Goal: Task Accomplishment & Management: Manage account settings

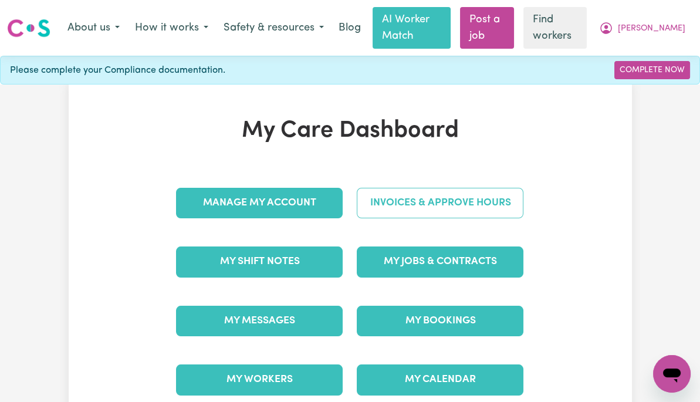
click at [478, 212] on link "Invoices & Approve Hours" at bounding box center [440, 203] width 167 height 31
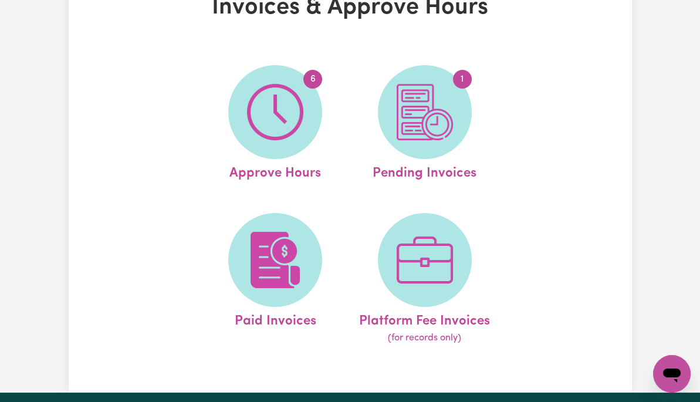
scroll to position [95, 0]
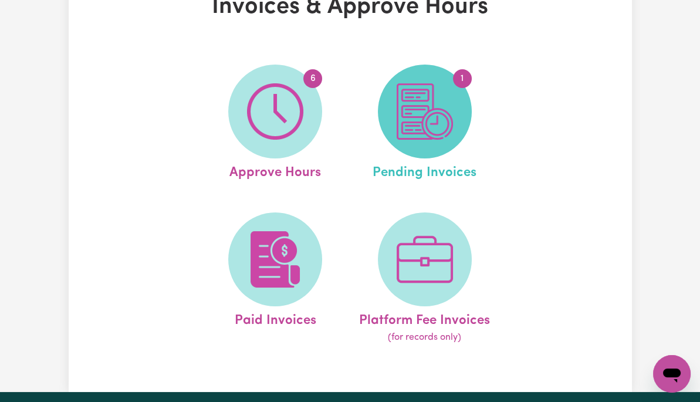
click at [449, 120] on img at bounding box center [425, 111] width 56 height 56
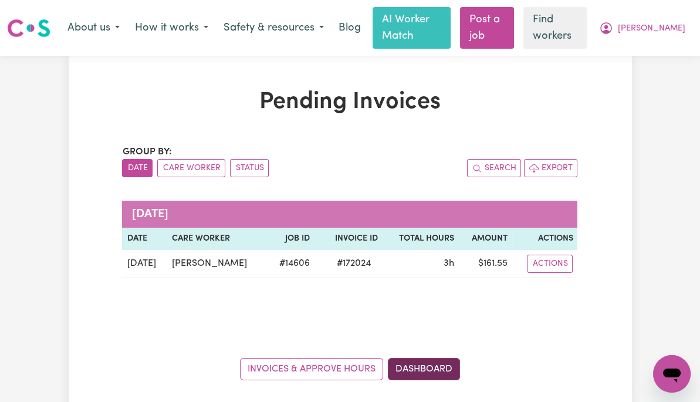
click at [427, 358] on link "Dashboard" at bounding box center [424, 369] width 72 height 22
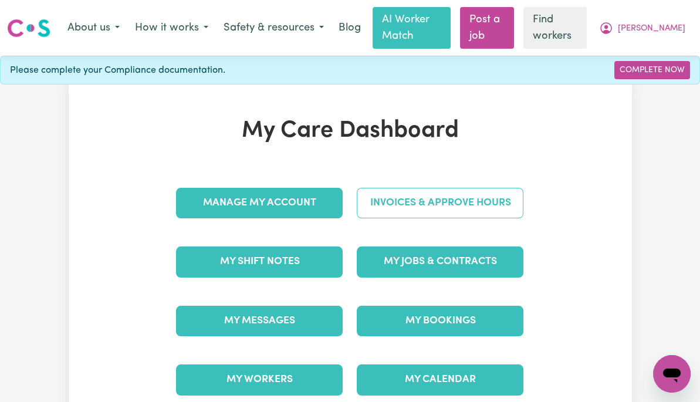
click at [491, 204] on link "Invoices & Approve Hours" at bounding box center [440, 203] width 167 height 31
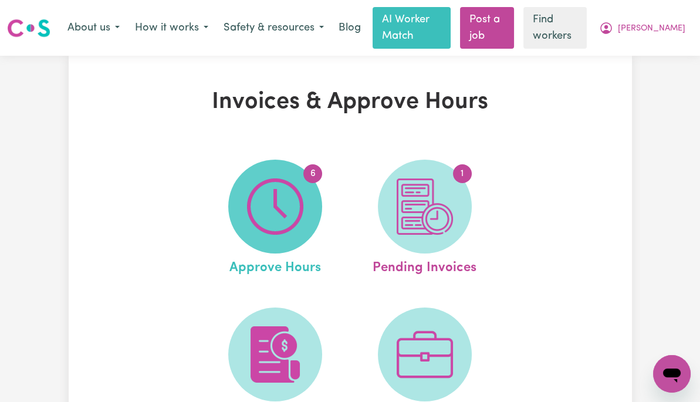
click at [284, 216] on img at bounding box center [275, 206] width 56 height 56
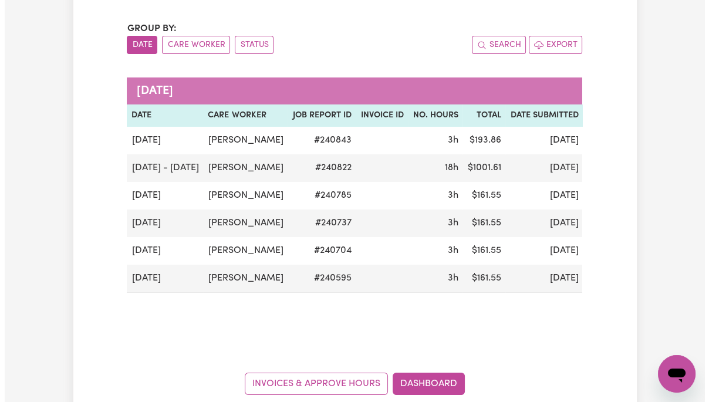
scroll to position [129, 0]
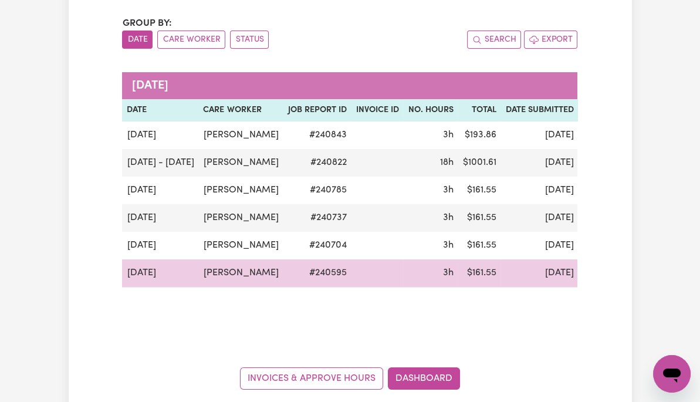
click at [643, 282] on button "Actions" at bounding box center [666, 273] width 46 height 18
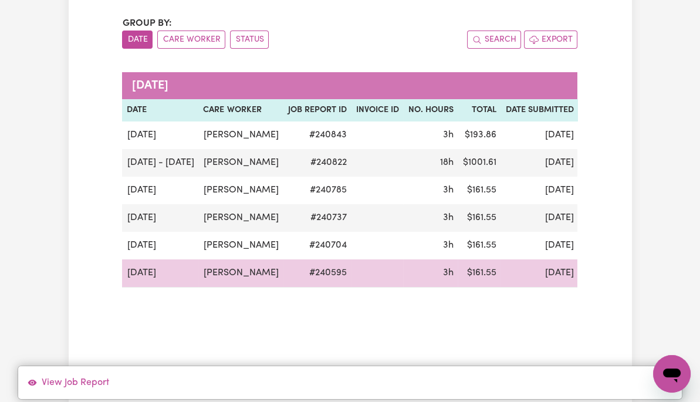
click at [643, 282] on button "Actions" at bounding box center [666, 273] width 46 height 18
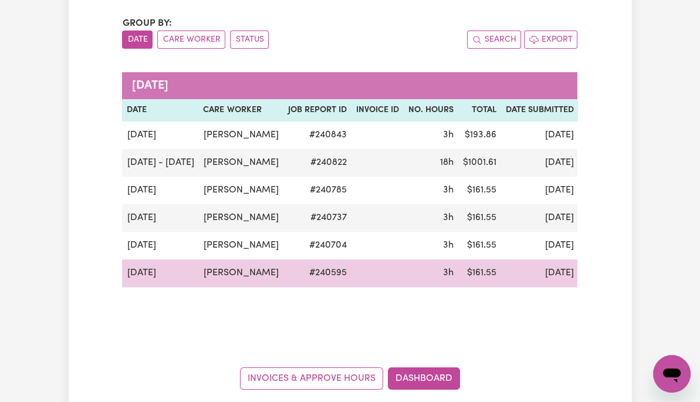
click at [643, 282] on button "Actions" at bounding box center [666, 273] width 46 height 18
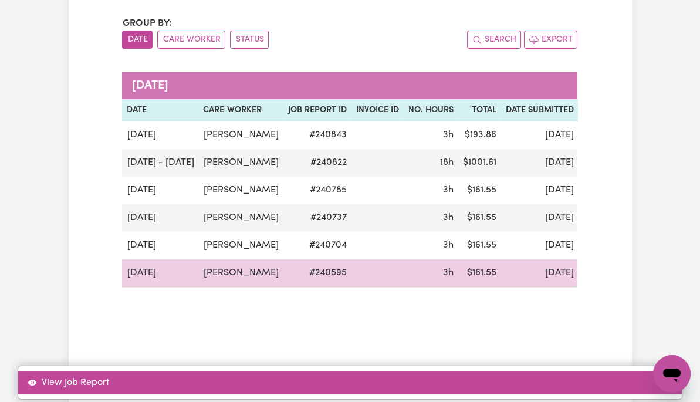
click at [612, 371] on link "View Job Report" at bounding box center [350, 382] width 664 height 23
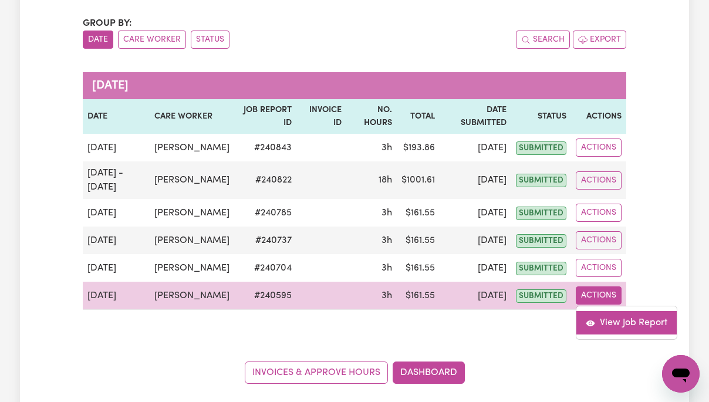
select select "pm"
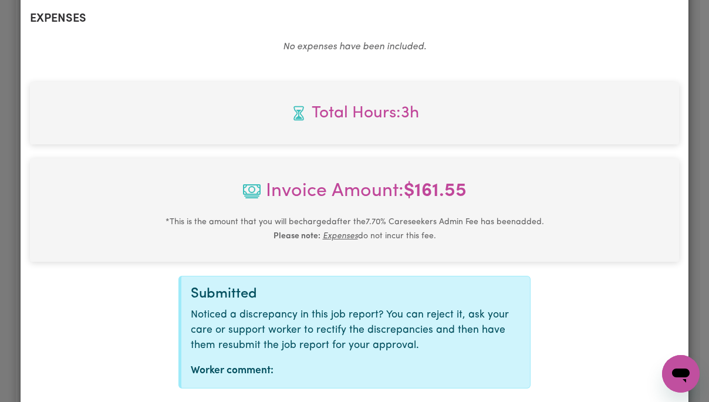
scroll to position [502, 0]
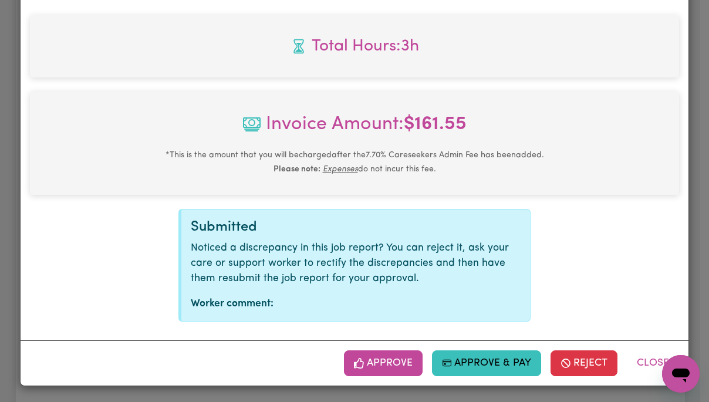
click at [394, 363] on button "Approve" at bounding box center [383, 363] width 79 height 26
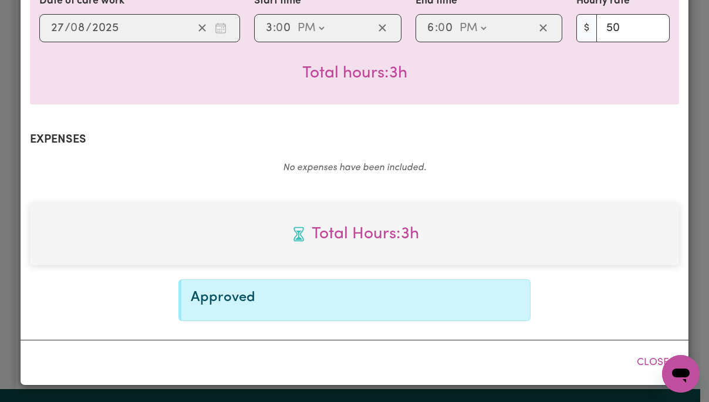
scroll to position [313, 0]
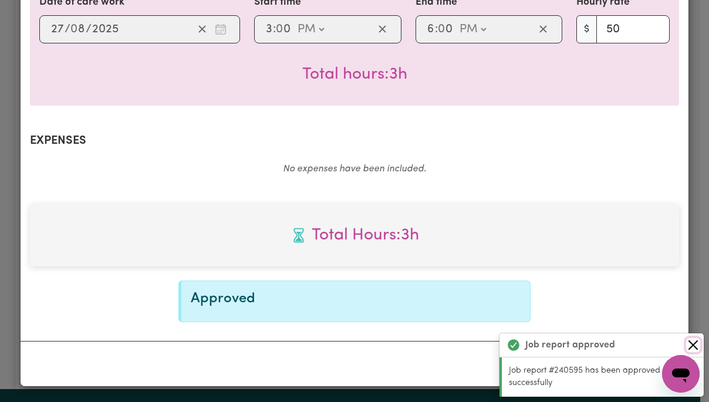
click at [697, 344] on button "Close" at bounding box center [693, 345] width 14 height 14
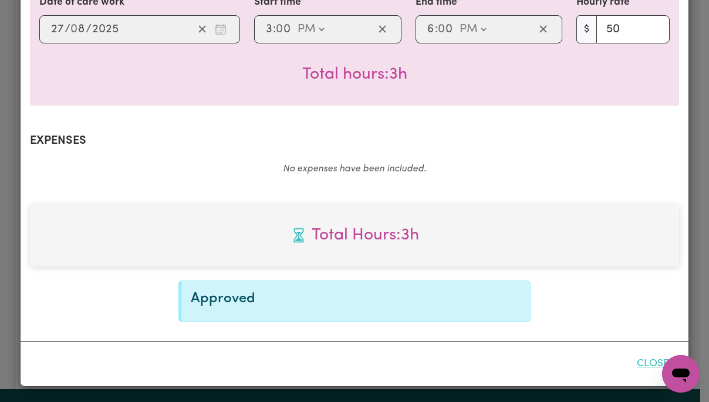
click at [645, 366] on button "Close" at bounding box center [653, 364] width 52 height 26
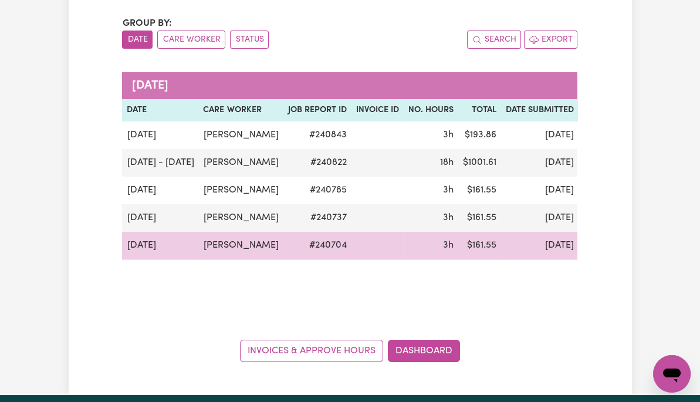
click at [643, 255] on button "Actions" at bounding box center [666, 246] width 46 height 18
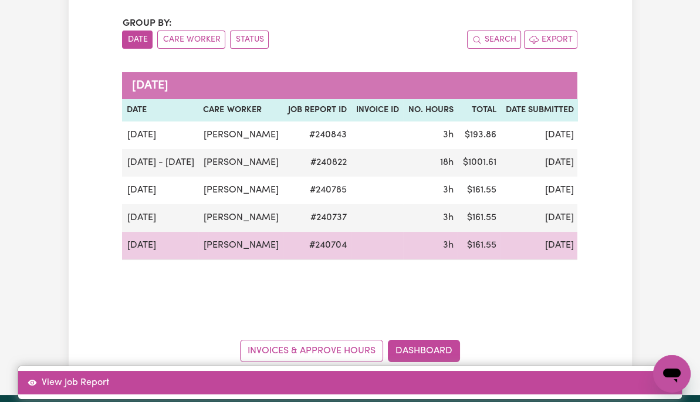
click at [629, 371] on link "View Job Report" at bounding box center [350, 382] width 664 height 23
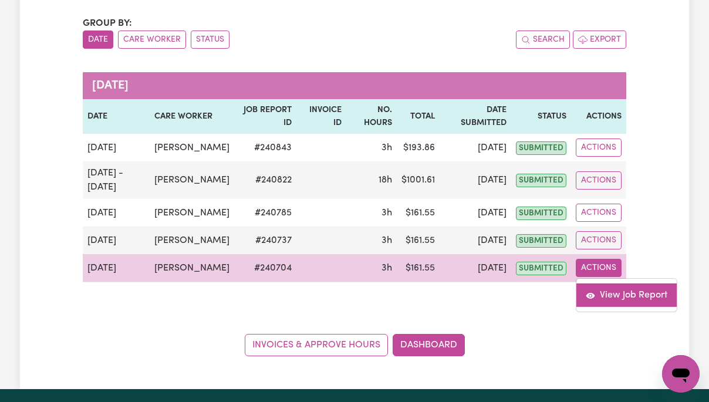
select select "pm"
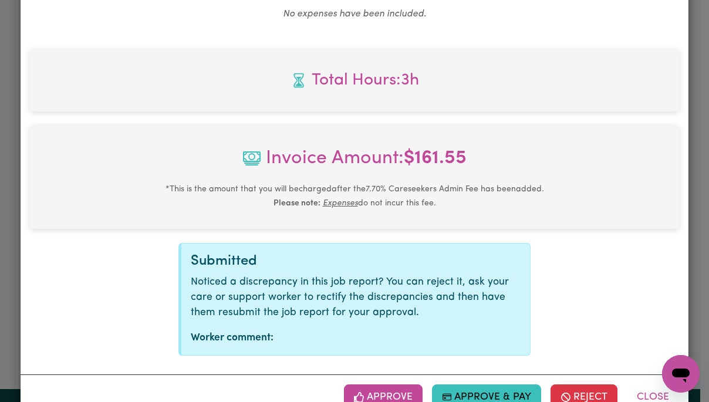
scroll to position [502, 0]
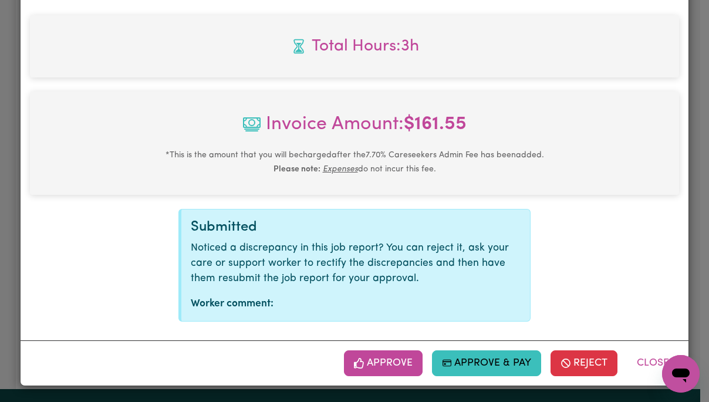
click at [397, 363] on button "Approve" at bounding box center [383, 363] width 79 height 26
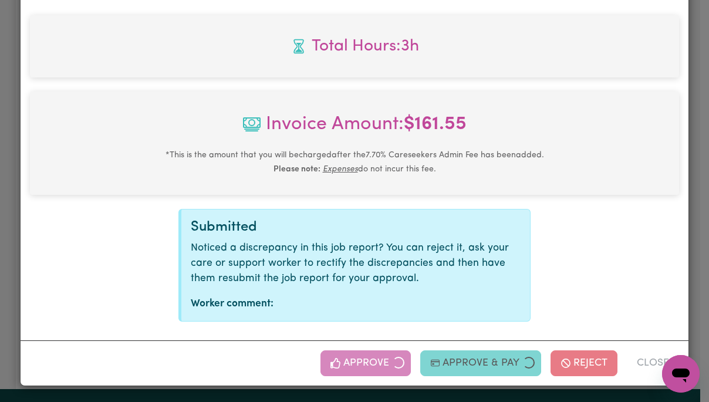
scroll to position [313, 0]
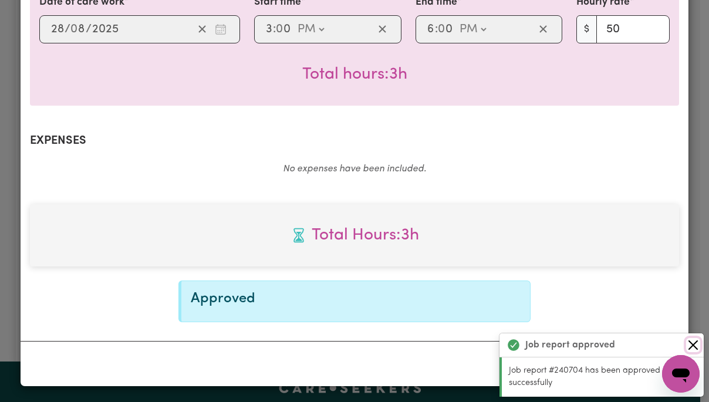
click at [696, 345] on button "Close" at bounding box center [693, 345] width 14 height 14
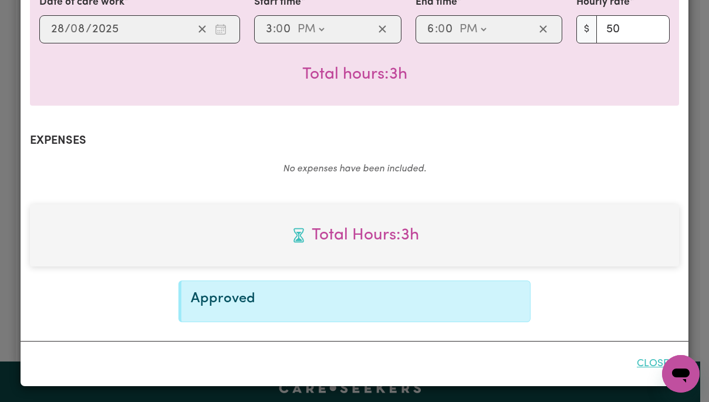
click at [648, 363] on button "Close" at bounding box center [653, 364] width 52 height 26
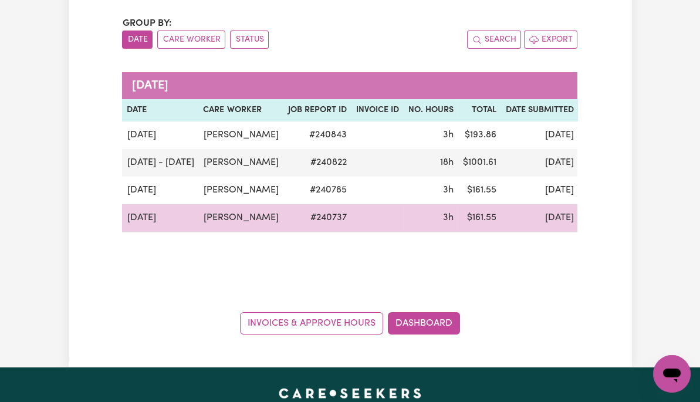
click at [643, 227] on button "Actions" at bounding box center [666, 218] width 46 height 18
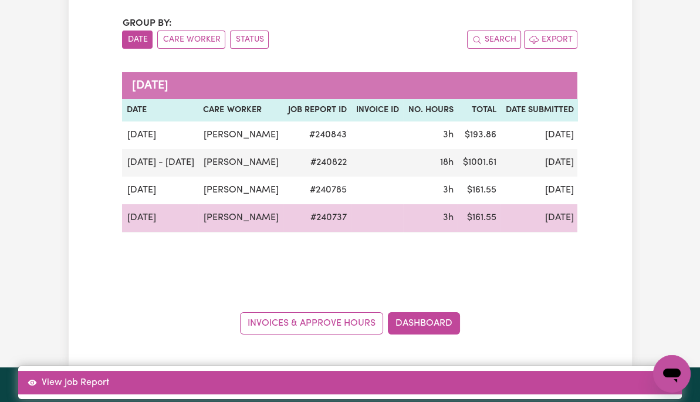
click at [628, 371] on link "View Job Report" at bounding box center [350, 382] width 664 height 23
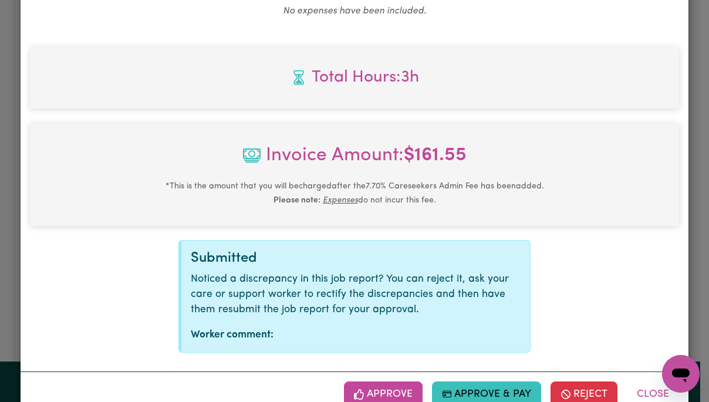
scroll to position [502, 0]
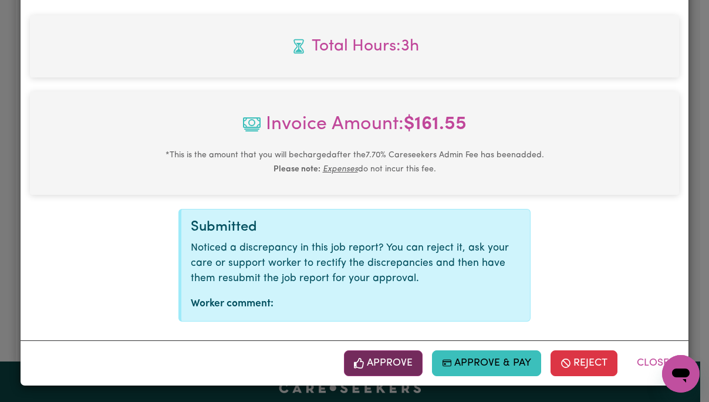
click at [387, 360] on button "Approve" at bounding box center [383, 363] width 79 height 26
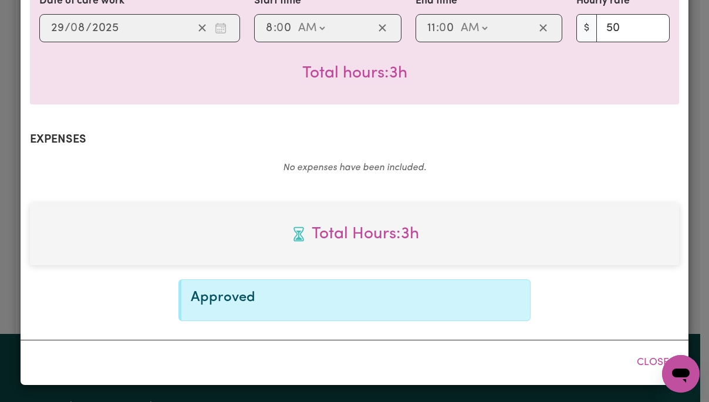
scroll to position [313, 0]
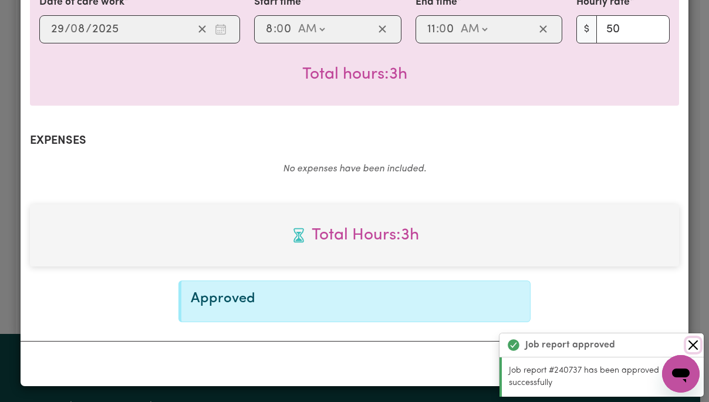
click at [693, 342] on button "Close" at bounding box center [693, 345] width 14 height 14
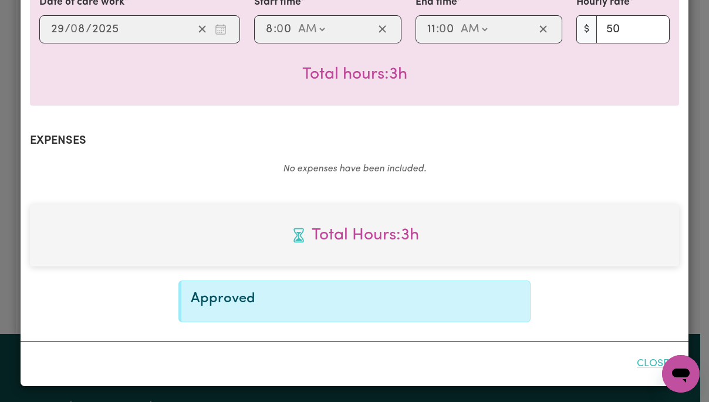
click at [650, 365] on button "Close" at bounding box center [653, 364] width 52 height 26
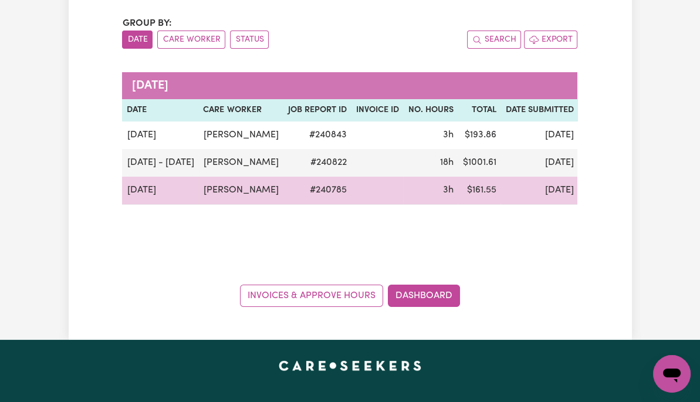
click at [643, 200] on button "Actions" at bounding box center [666, 190] width 46 height 18
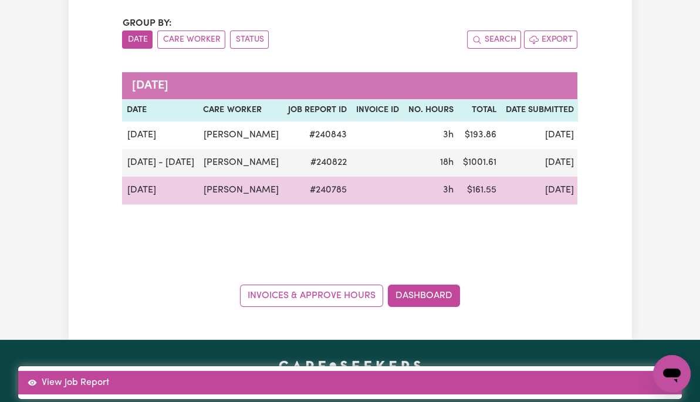
click at [637, 371] on link "View Job Report" at bounding box center [350, 382] width 664 height 23
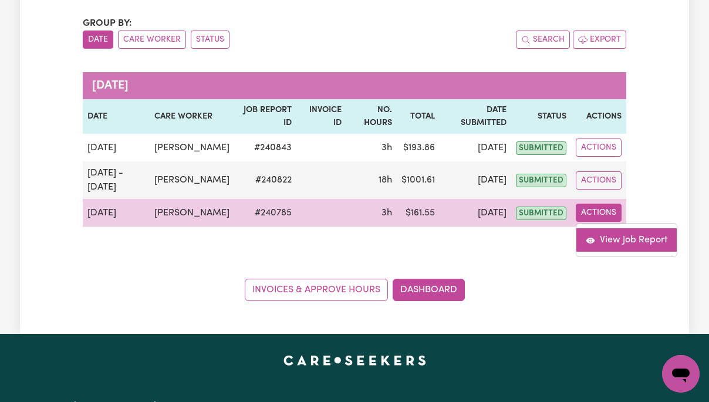
select select "pm"
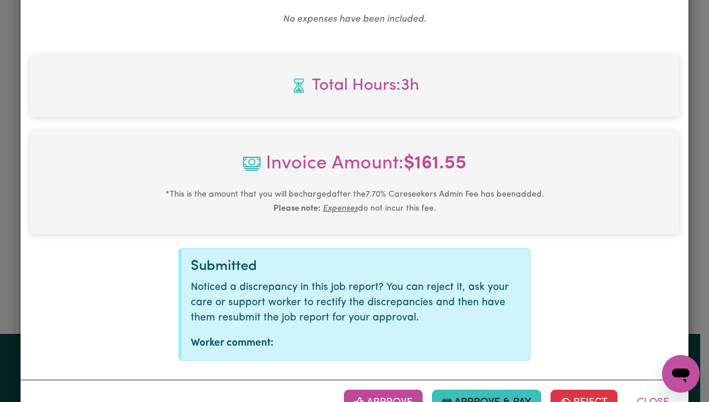
scroll to position [502, 0]
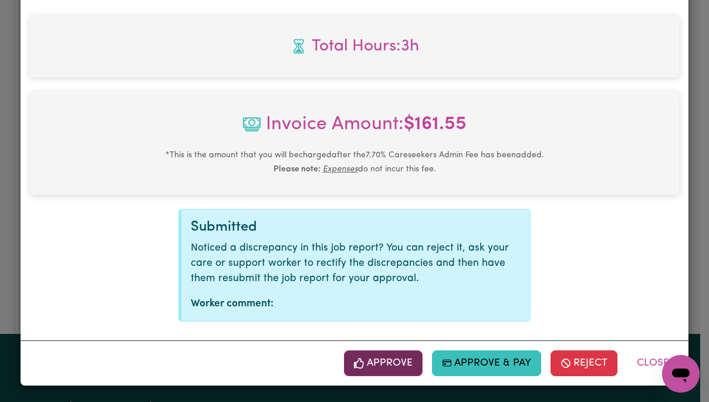
click at [399, 362] on button "Approve" at bounding box center [383, 363] width 79 height 26
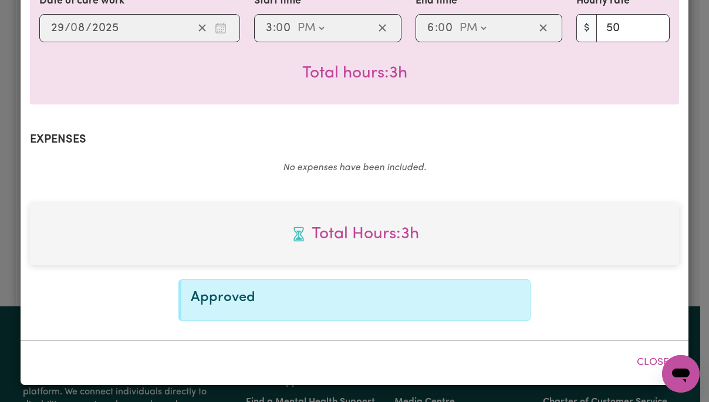
scroll to position [313, 0]
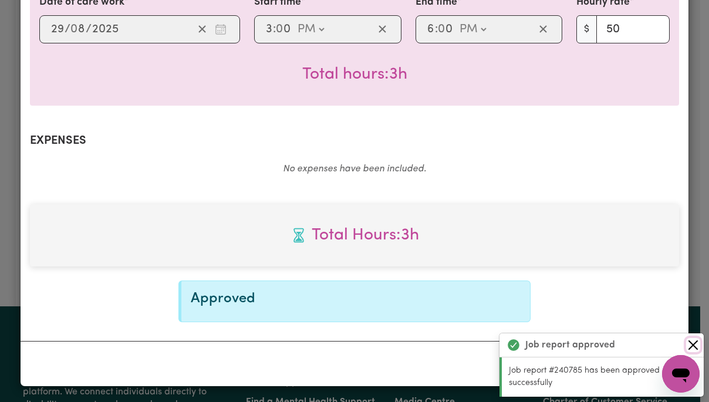
click at [697, 340] on button "Close" at bounding box center [693, 345] width 14 height 14
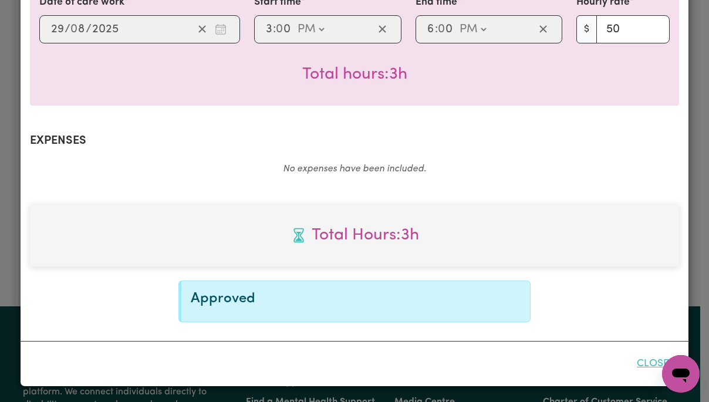
click at [647, 363] on button "Close" at bounding box center [653, 364] width 52 height 26
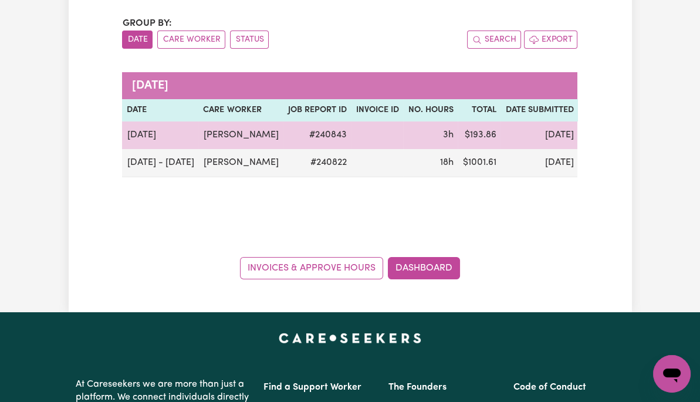
click at [643, 144] on button "Actions" at bounding box center [666, 135] width 46 height 18
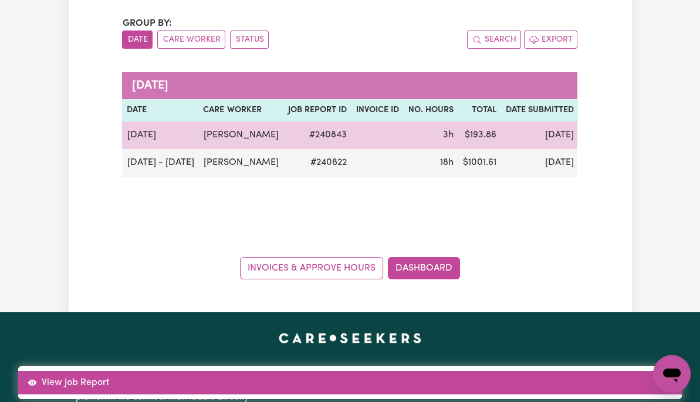
click at [652, 371] on link "View Job Report" at bounding box center [350, 382] width 664 height 23
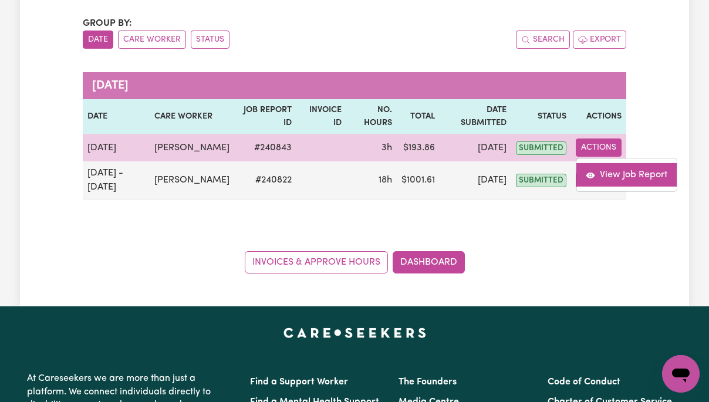
select select "pm"
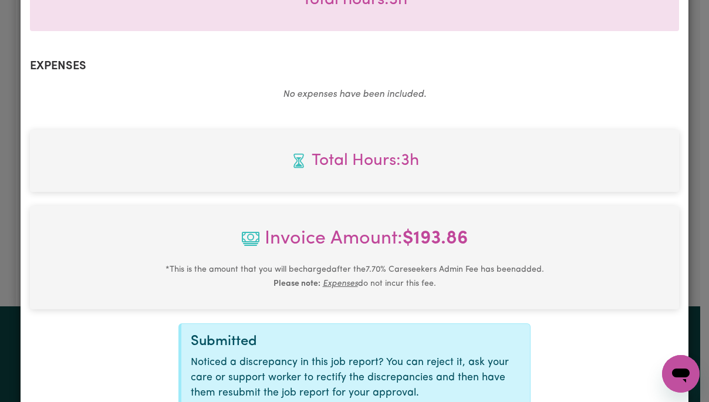
scroll to position [502, 0]
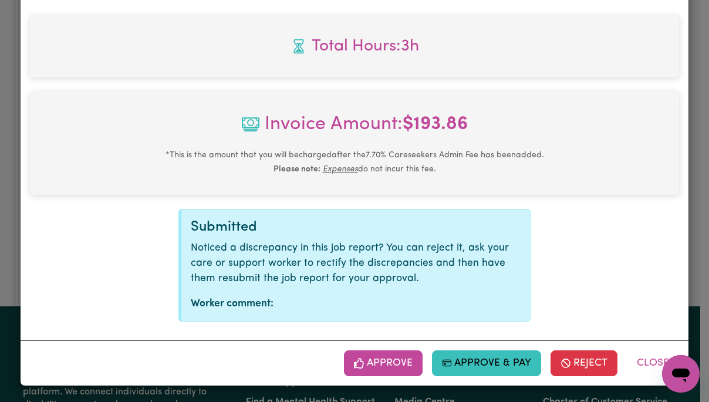
click at [396, 362] on button "Approve" at bounding box center [383, 363] width 79 height 26
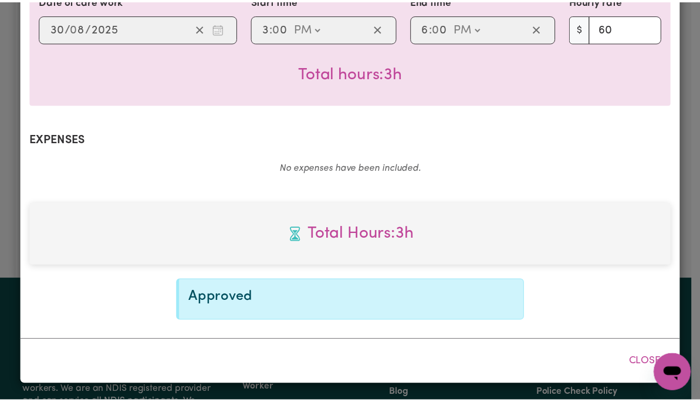
scroll to position [313, 0]
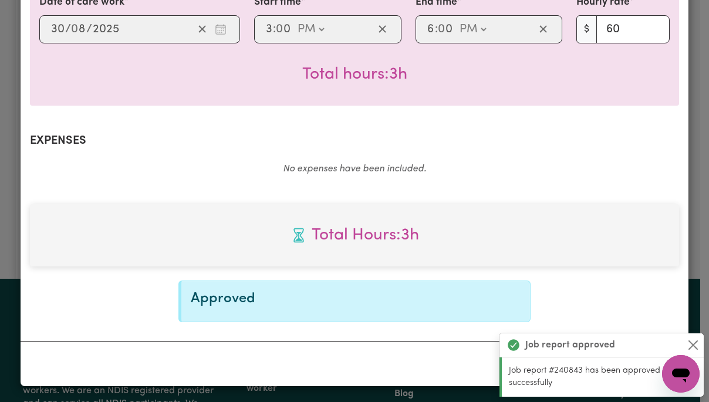
click at [694, 346] on button "Close" at bounding box center [693, 345] width 14 height 14
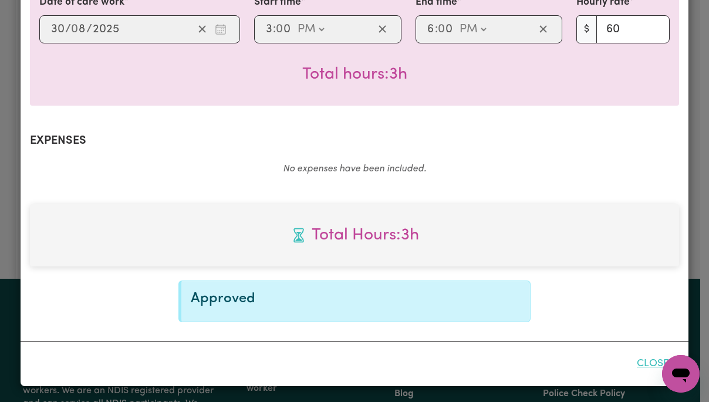
click at [650, 365] on button "Close" at bounding box center [653, 364] width 52 height 26
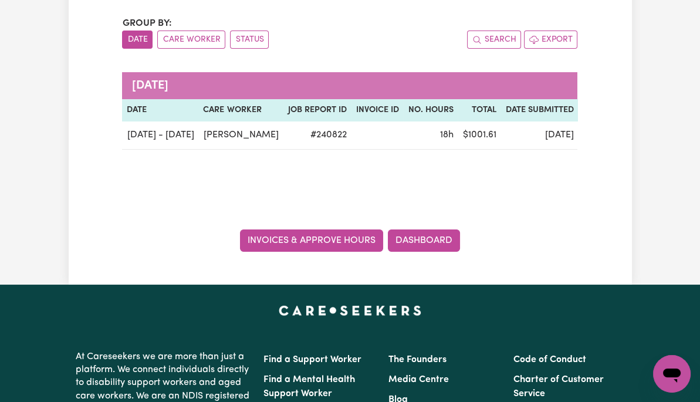
click at [338, 235] on link "Invoices & Approve Hours" at bounding box center [311, 241] width 143 height 22
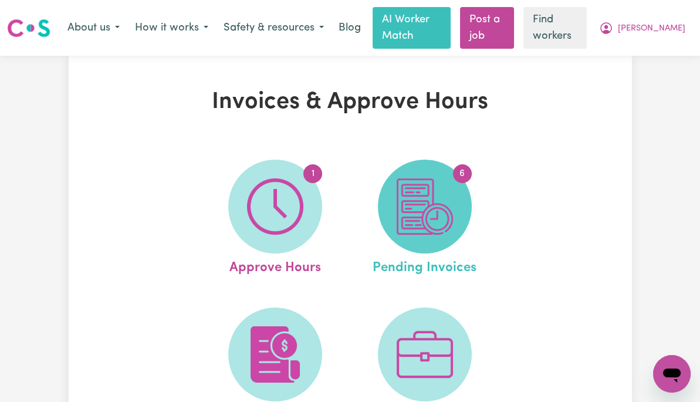
click at [442, 203] on img at bounding box center [425, 206] width 56 height 56
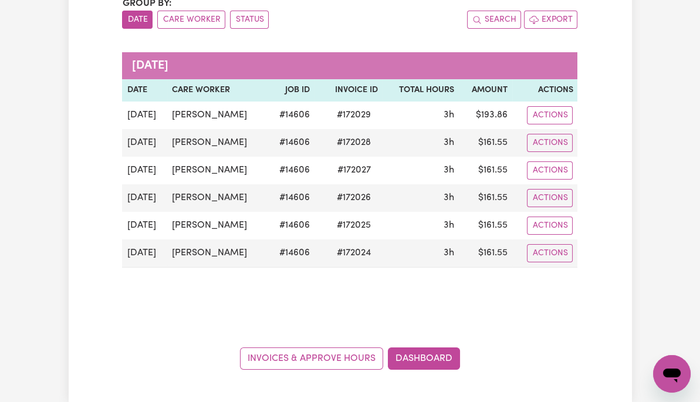
scroll to position [151, 0]
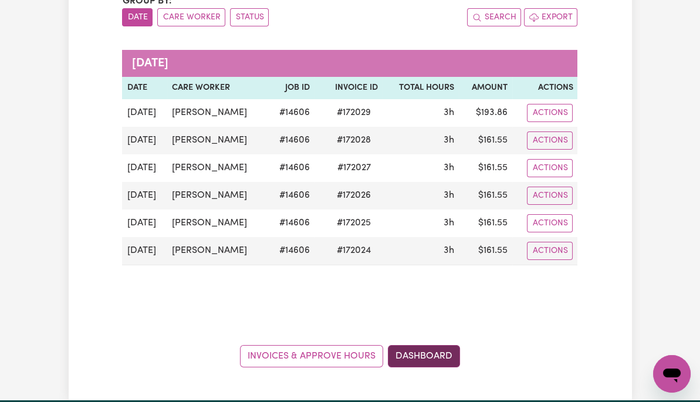
click at [431, 345] on link "Dashboard" at bounding box center [424, 356] width 72 height 22
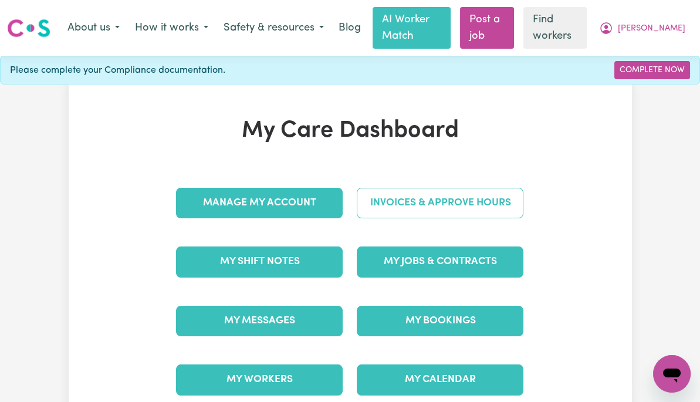
click at [491, 204] on link "Invoices & Approve Hours" at bounding box center [440, 203] width 167 height 31
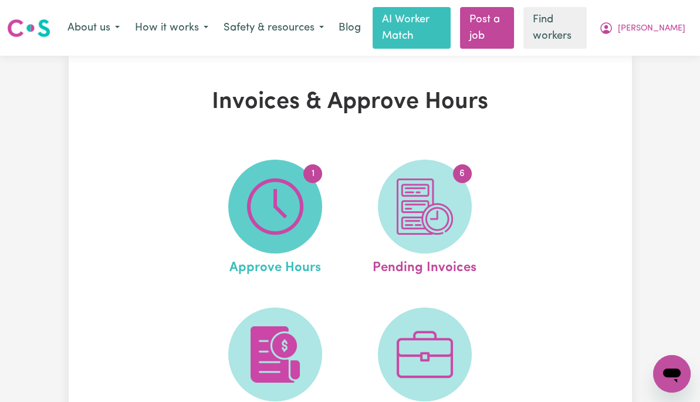
click at [263, 213] on img at bounding box center [275, 206] width 56 height 56
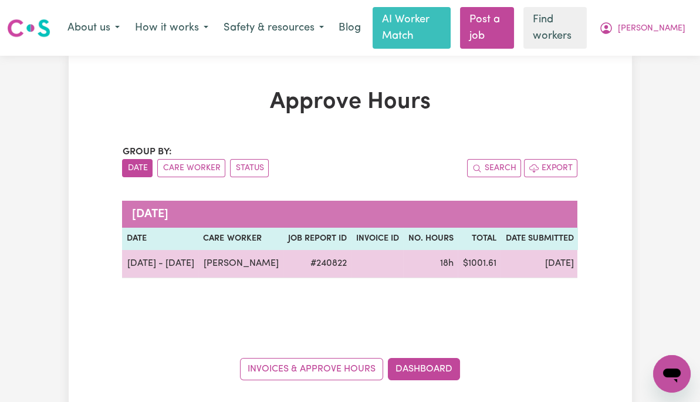
click at [643, 273] on button "Actions" at bounding box center [666, 264] width 46 height 18
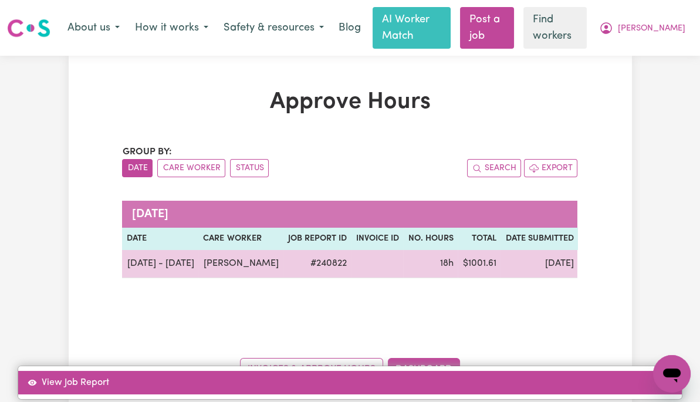
click at [627, 371] on link "View Job Report" at bounding box center [350, 382] width 664 height 23
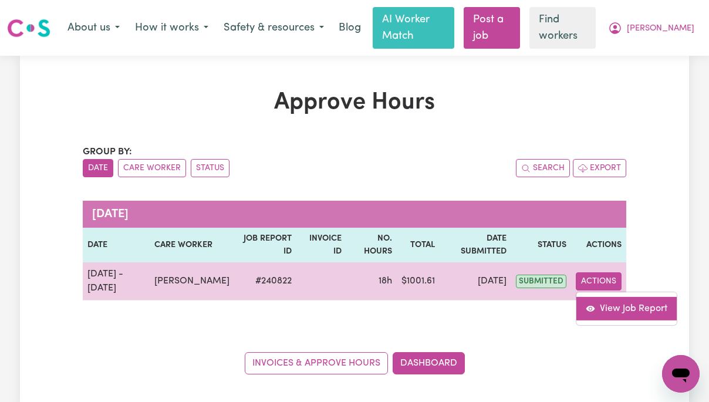
select select "pm"
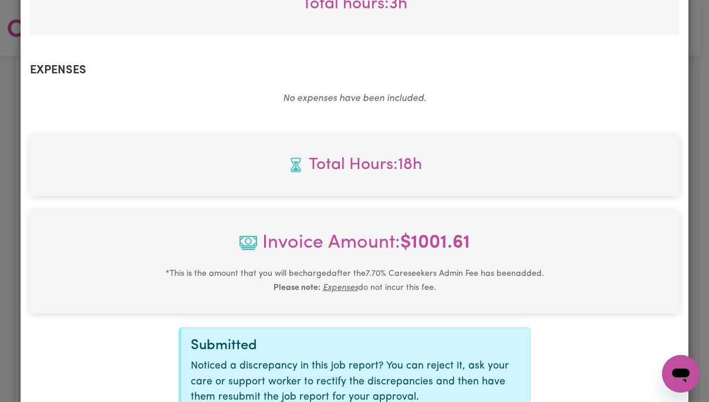
scroll to position [1219, 0]
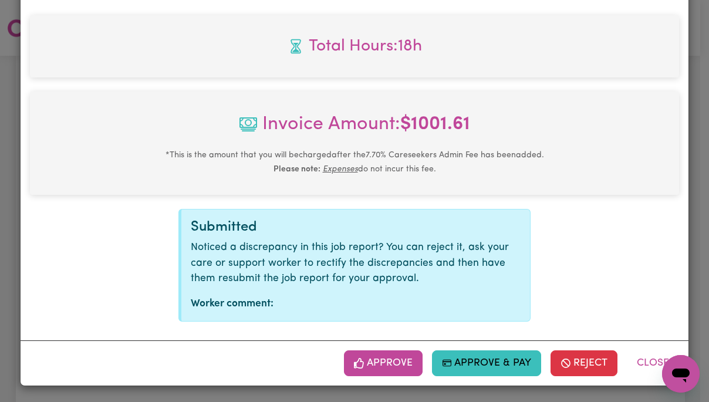
click at [390, 359] on button "Approve" at bounding box center [383, 363] width 79 height 26
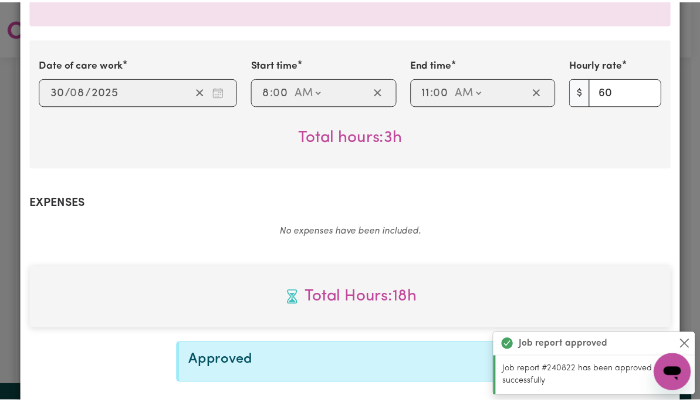
scroll to position [1030, 0]
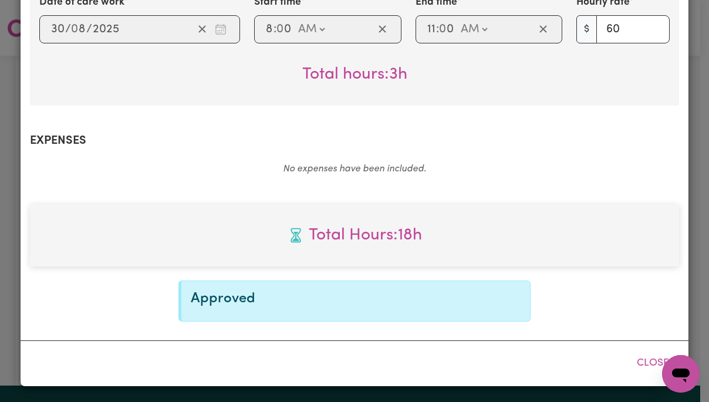
click at [695, 340] on div "Job Report # 240822 - [PERSON_NAME] Summary Job report # 240822 Client name: [P…" at bounding box center [354, 201] width 709 height 402
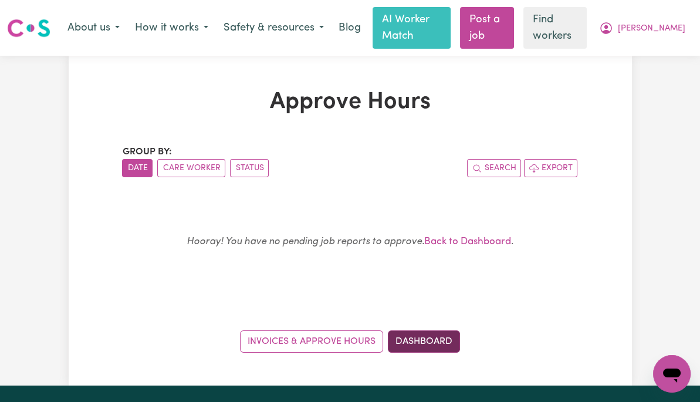
click at [439, 340] on link "Dashboard" at bounding box center [424, 341] width 72 height 22
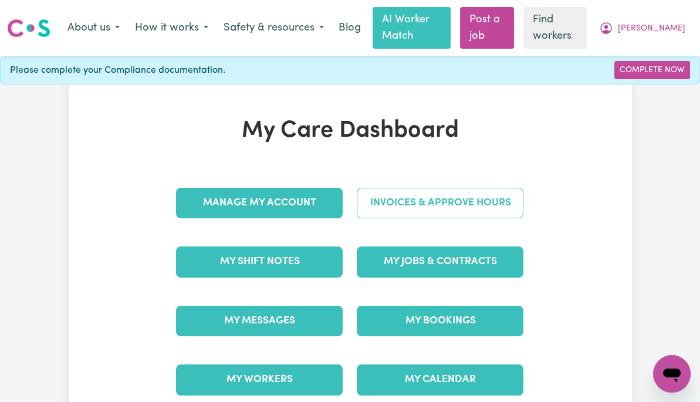
click at [523, 204] on link "Invoices & Approve Hours" at bounding box center [440, 203] width 167 height 31
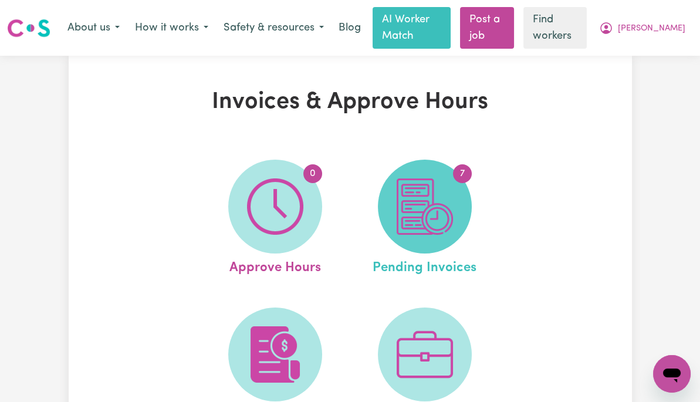
click at [448, 202] on img at bounding box center [425, 206] width 56 height 56
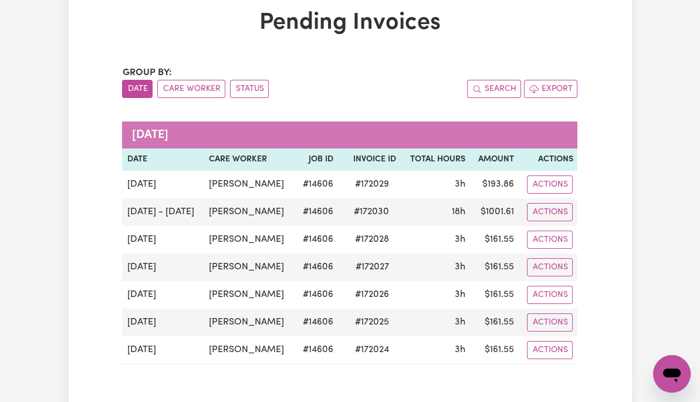
scroll to position [83, 0]
